Goal: Check status: Check status

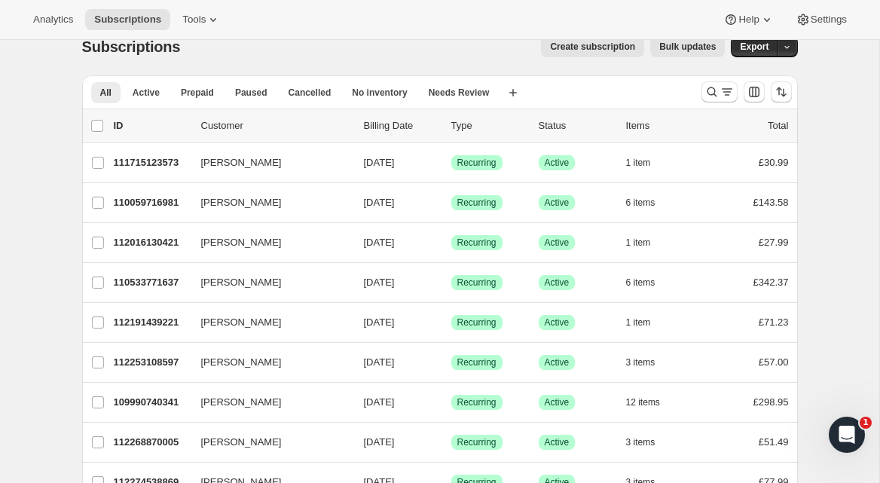
scroll to position [35, 0]
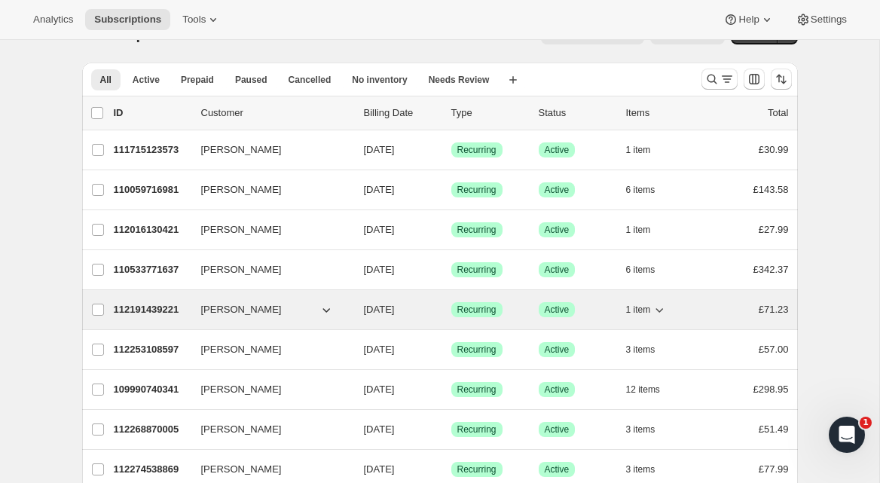
click at [159, 308] on p "112191439221" at bounding box center [151, 309] width 75 height 15
